Goal: Entertainment & Leisure: Browse casually

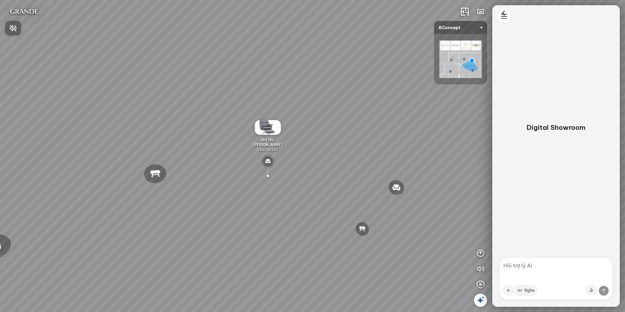
click at [460, 61] on div at bounding box center [312, 156] width 625 height 312
click at [463, 63] on img at bounding box center [461, 59] width 43 height 37
